Goal: Information Seeking & Learning: Learn about a topic

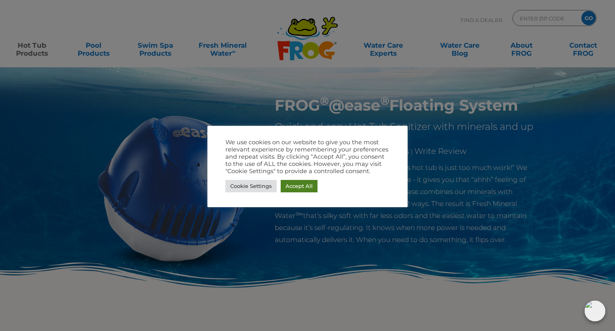
click at [304, 188] on link "Accept All" at bounding box center [299, 186] width 37 height 12
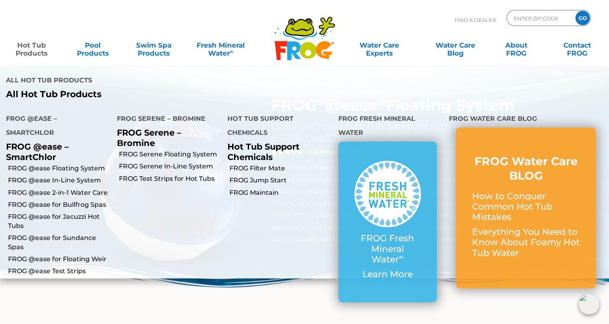
click at [25, 52] on link "Hot Tub Products" at bounding box center [31, 45] width 47 height 16
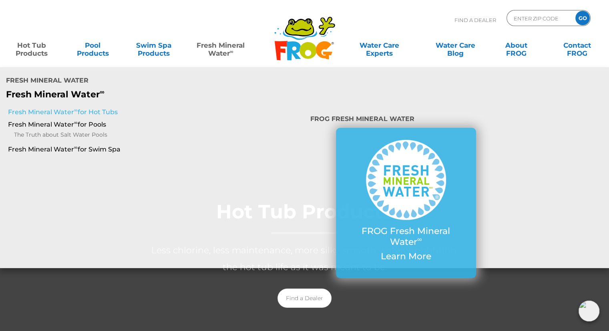
click at [101, 108] on link "Fresh Mineral Water ∞ for Hot Tubs" at bounding box center [105, 112] width 195 height 9
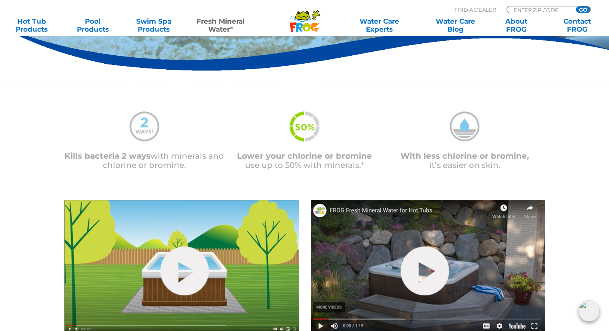
scroll to position [136, 0]
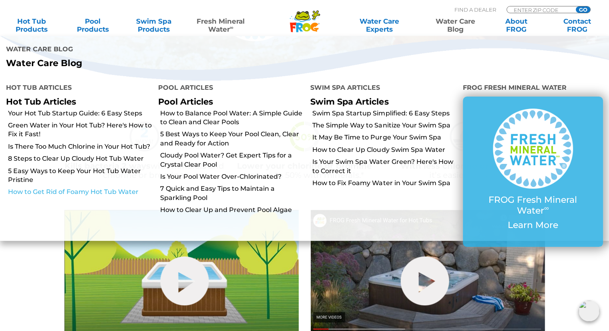
click at [128, 187] on link "How to Get Rid of Foamy Hot Tub Water" at bounding box center [80, 191] width 144 height 9
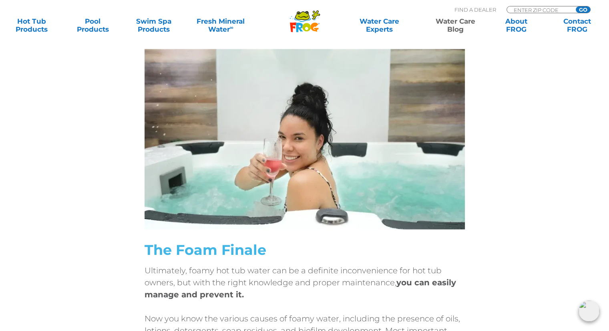
scroll to position [4195, 0]
